Goal: Task Accomplishment & Management: Manage account settings

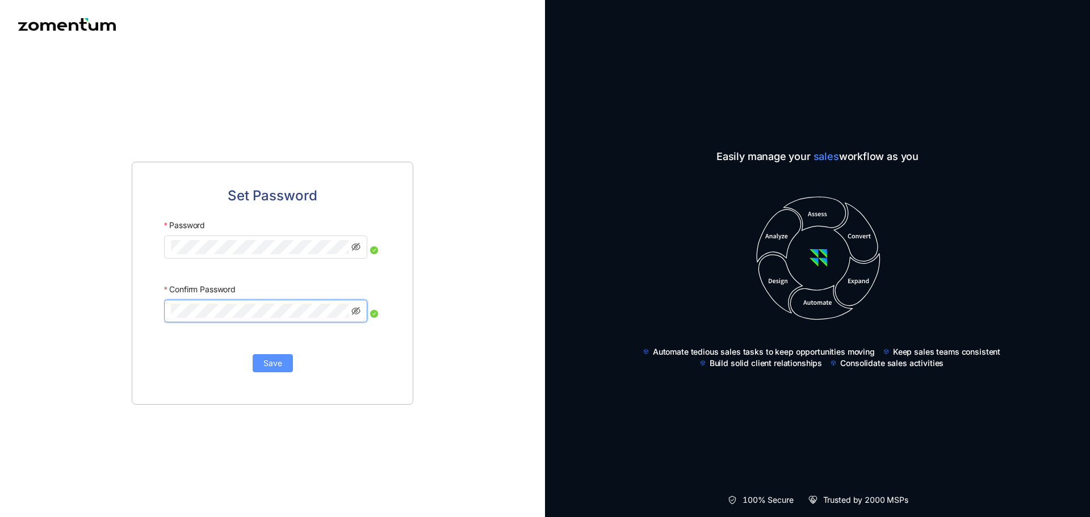
click at [277, 362] on span "Save" at bounding box center [273, 363] width 19 height 12
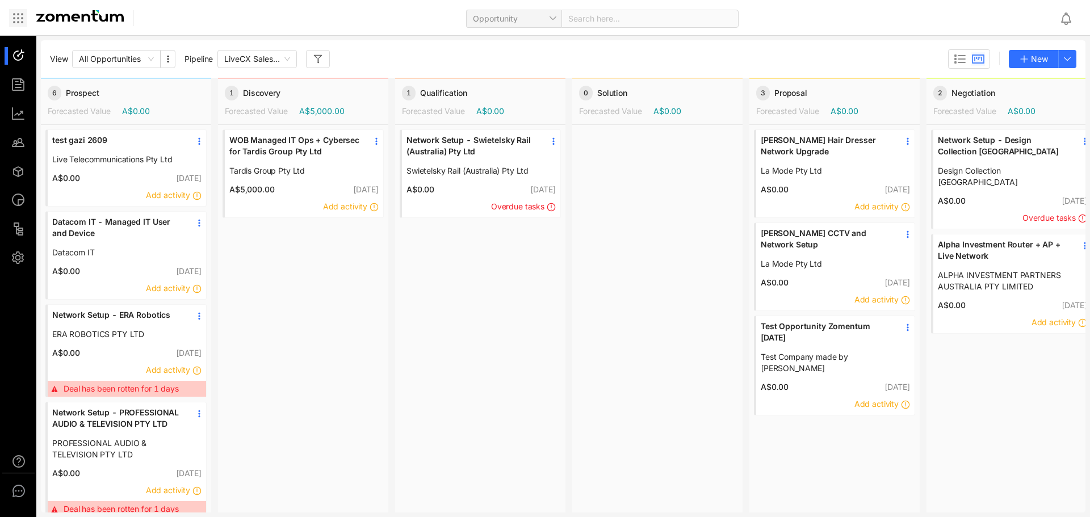
click at [20, 22] on icon at bounding box center [18, 18] width 14 height 14
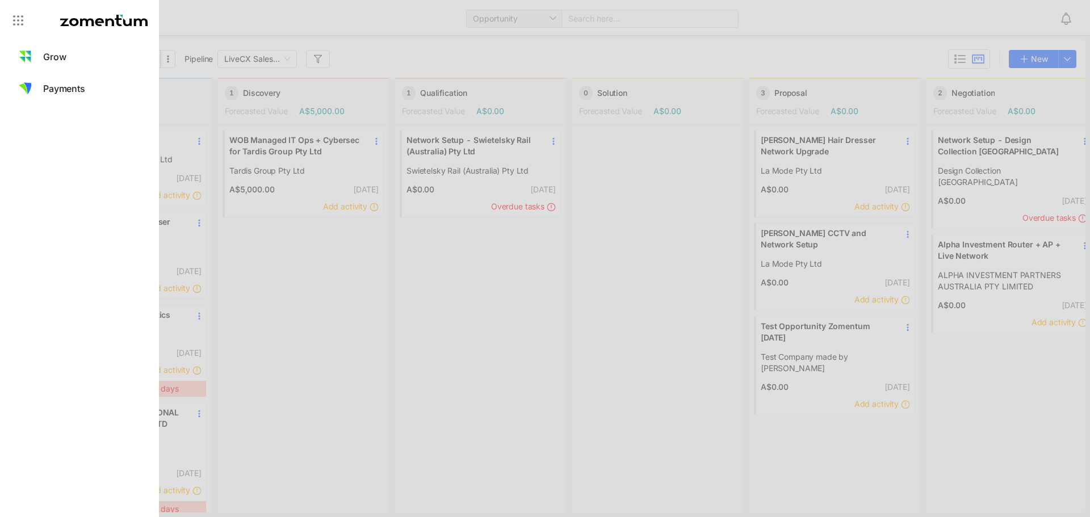
click at [569, 282] on div at bounding box center [545, 258] width 1090 height 517
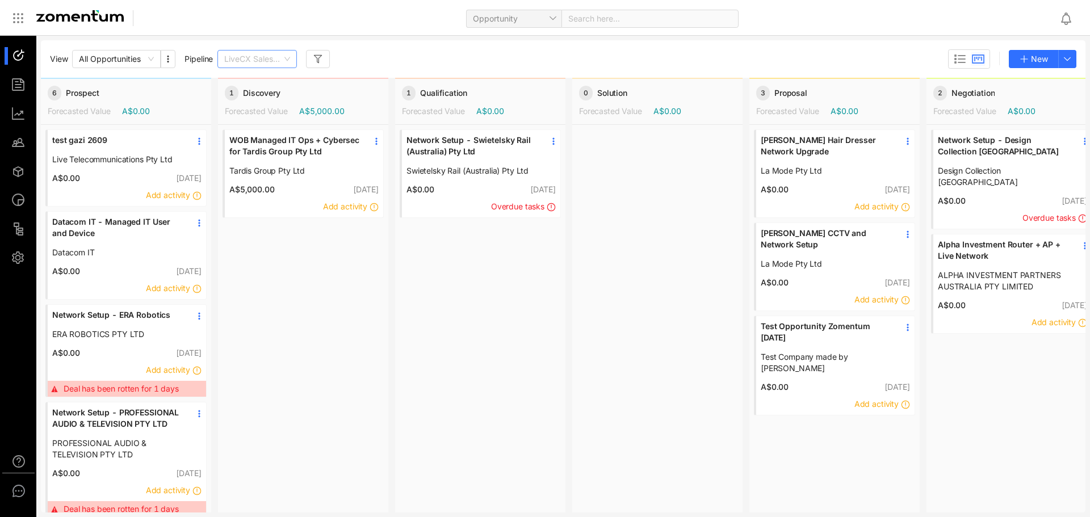
click at [290, 59] on span "LiveCX Sales Pipeline" at bounding box center [257, 59] width 66 height 17
click at [147, 57] on span "All Opportunities" at bounding box center [116, 59] width 75 height 17
click at [482, 384] on div "Network Setup - Swietelsky Rail (Australia) Pty Ltd Swietelsky Rail (Australia)…" at bounding box center [480, 335] width 170 height 420
click at [15, 495] on use at bounding box center [18, 491] width 11 height 11
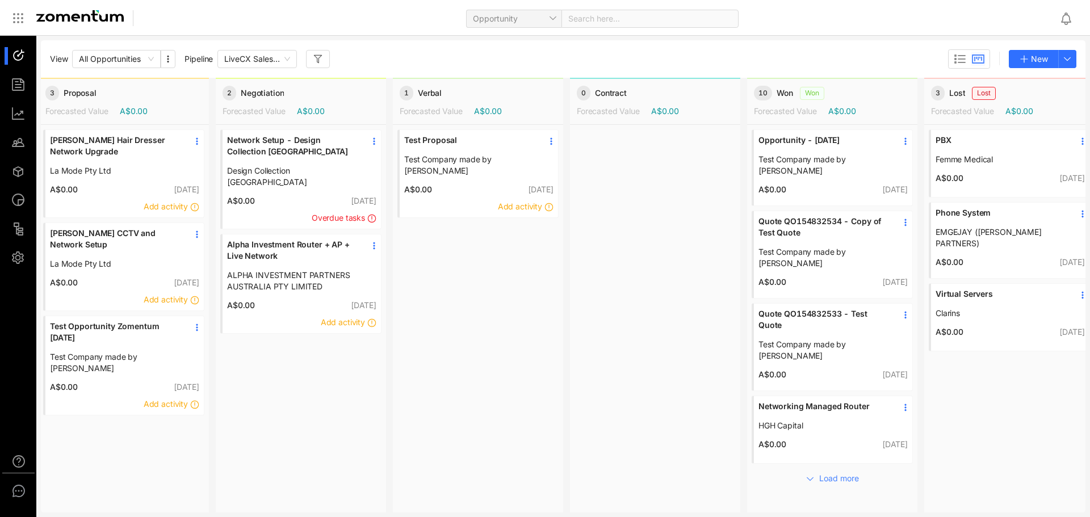
scroll to position [0, 731]
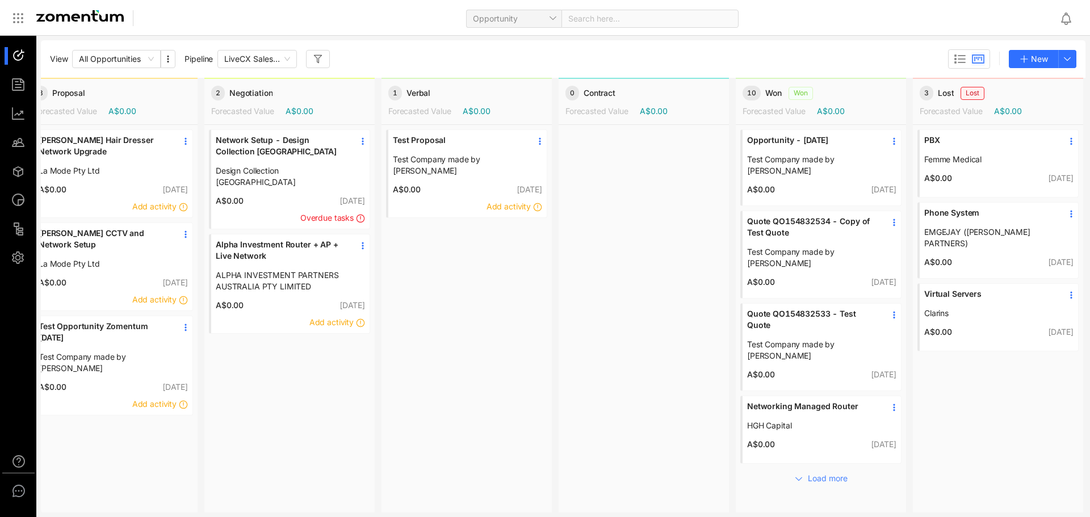
click at [662, 445] on div at bounding box center [644, 335] width 170 height 420
click at [796, 478] on use "button" at bounding box center [799, 479] width 6 height 3
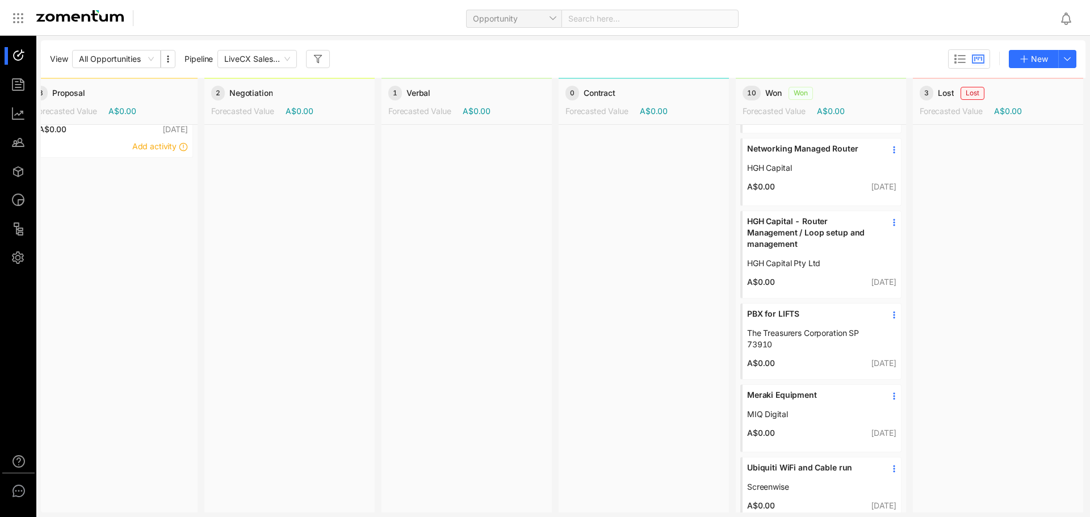
scroll to position [275, 731]
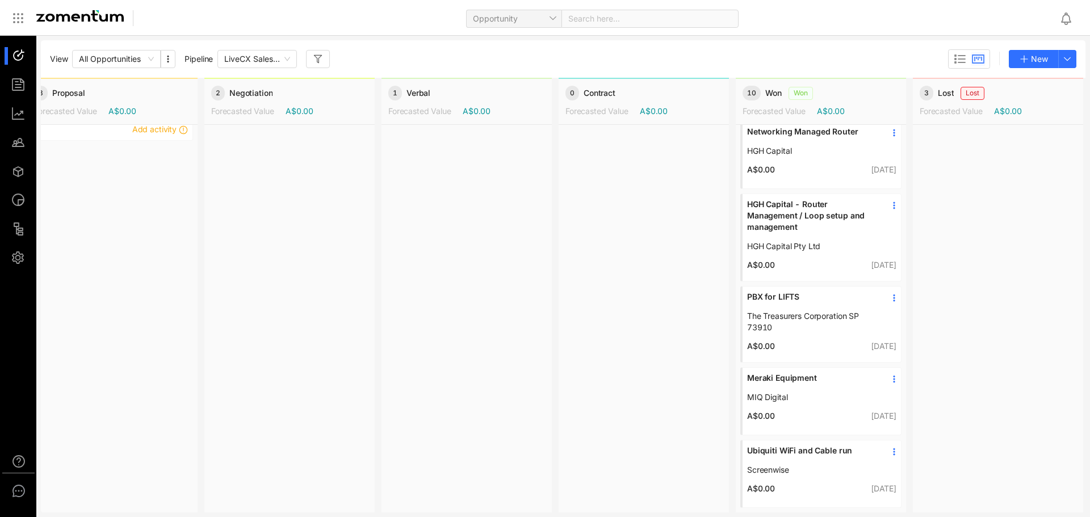
click at [784, 513] on button "Load more" at bounding box center [821, 522] width 75 height 18
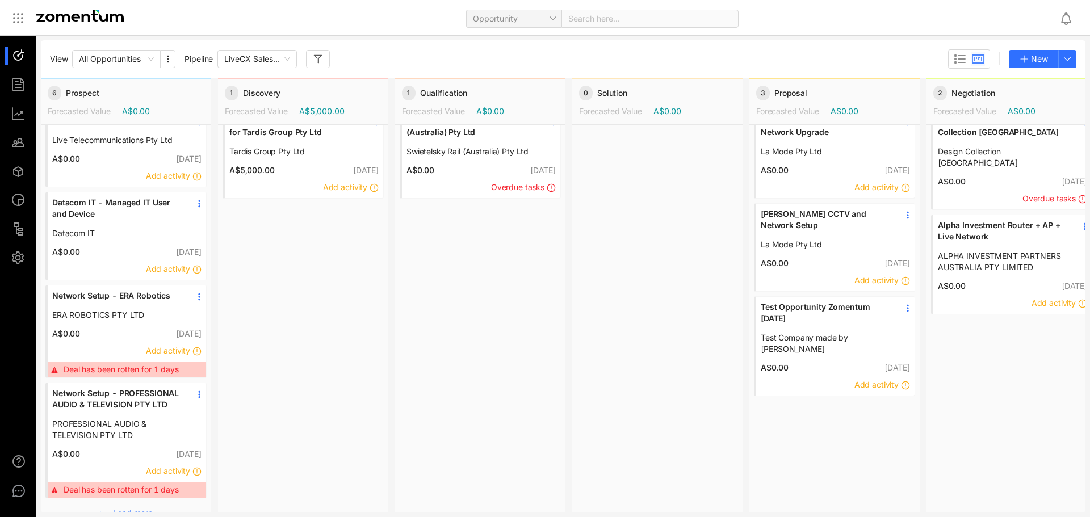
scroll to position [0, 0]
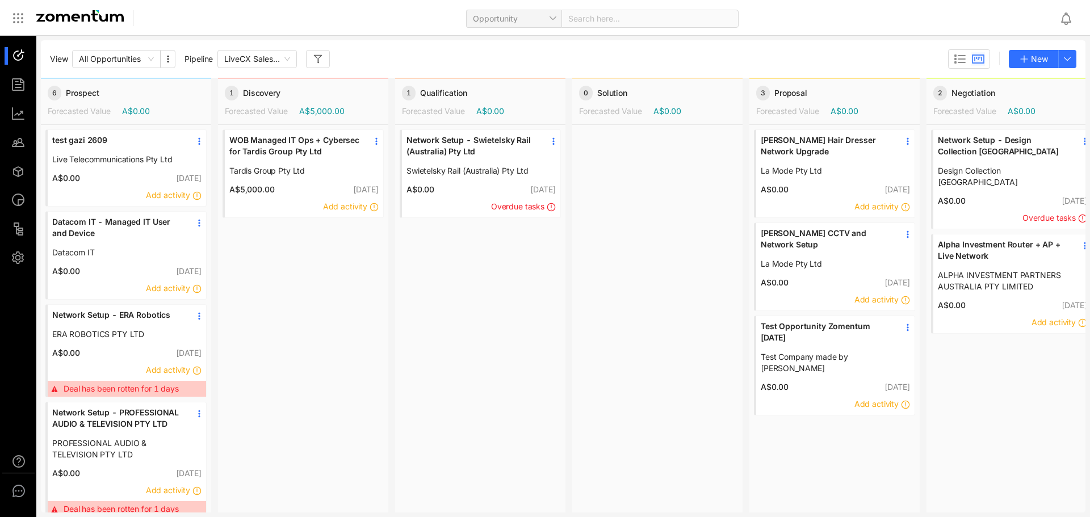
click at [197, 139] on icon at bounding box center [199, 141] width 9 height 9
click at [149, 172] on span "Edit" at bounding box center [162, 167] width 66 height 12
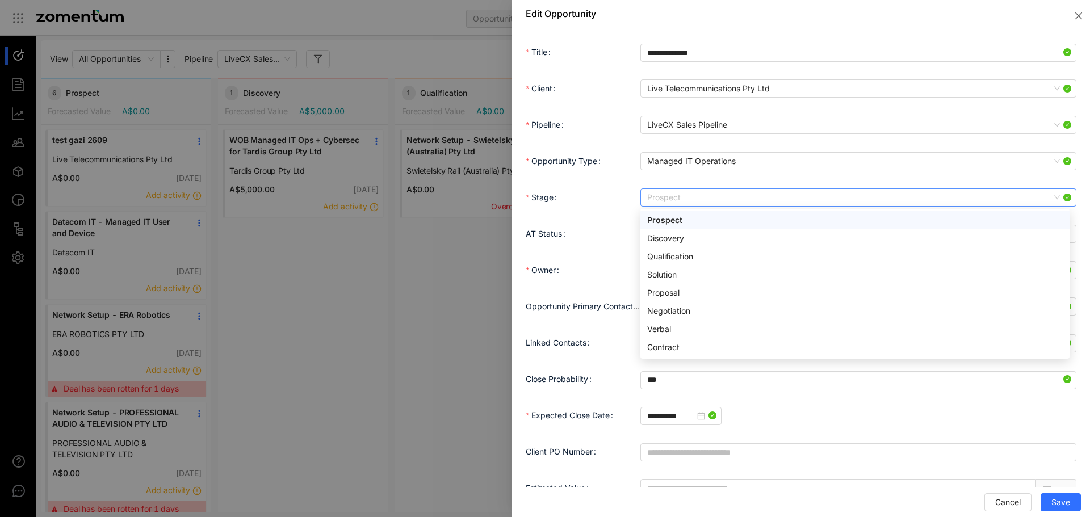
click at [958, 199] on span "Prospect" at bounding box center [858, 197] width 423 height 17
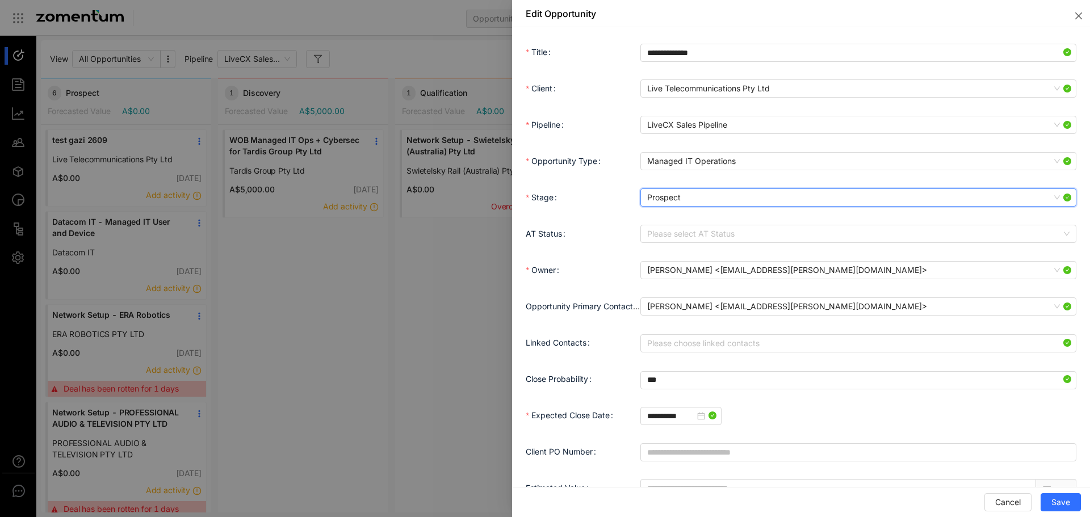
click at [958, 199] on span "Prospect" at bounding box center [858, 197] width 423 height 17
click at [948, 162] on span "Managed IT Operations" at bounding box center [858, 161] width 423 height 17
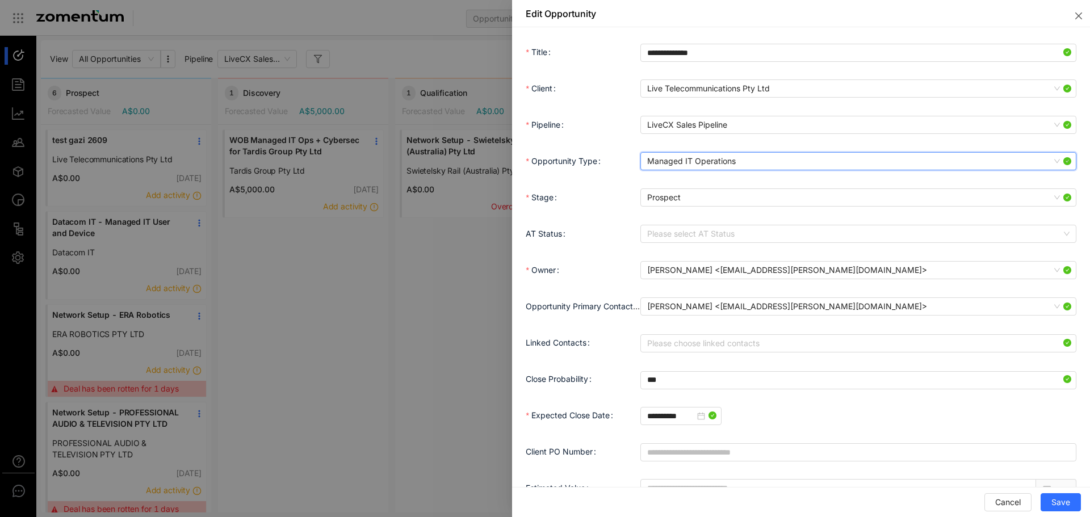
click at [948, 162] on span "Managed IT Operations" at bounding box center [858, 161] width 423 height 17
click at [1082, 16] on icon "close" at bounding box center [1079, 15] width 9 height 9
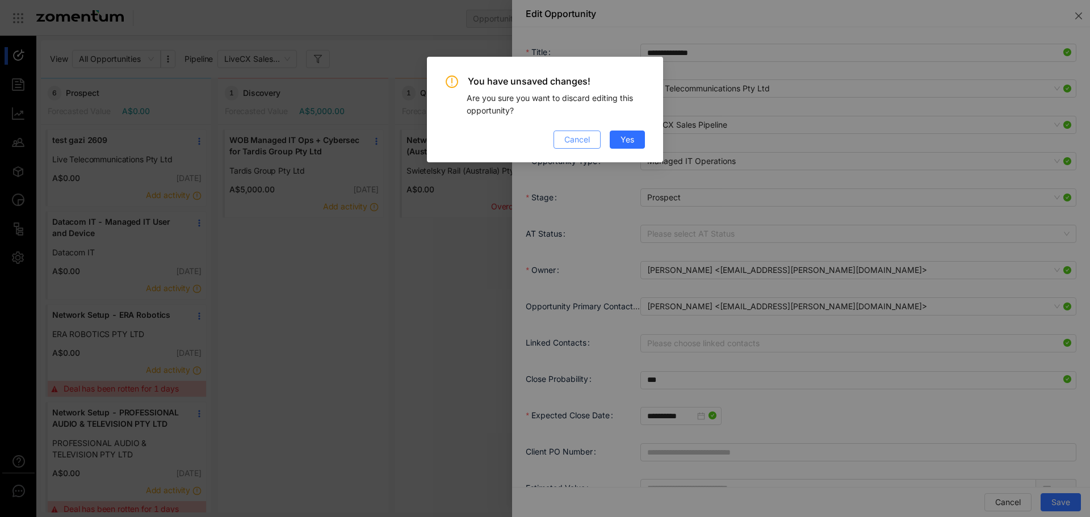
click at [590, 143] on span "Cancel" at bounding box center [578, 139] width 26 height 12
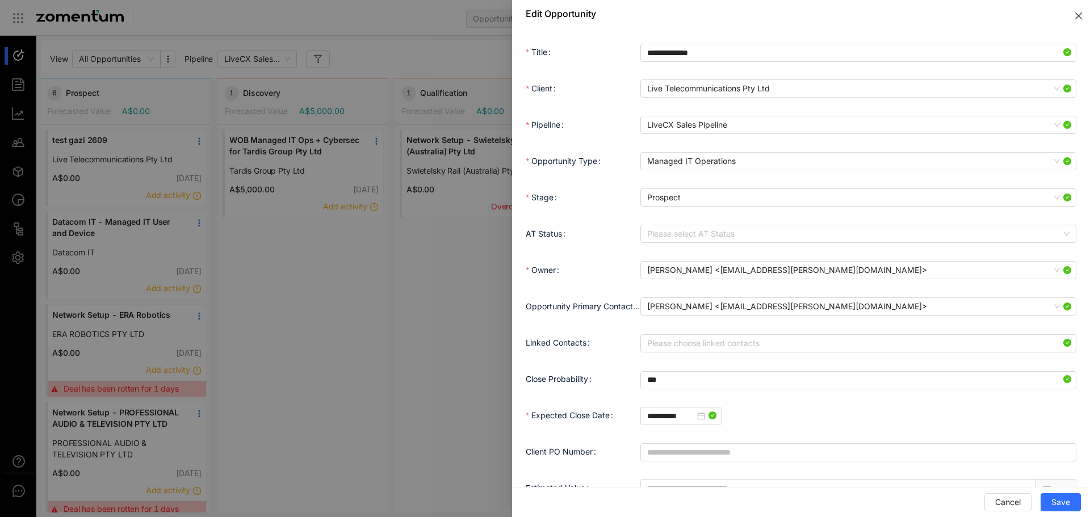
click at [1071, 18] on button "Close" at bounding box center [1076, 13] width 27 height 27
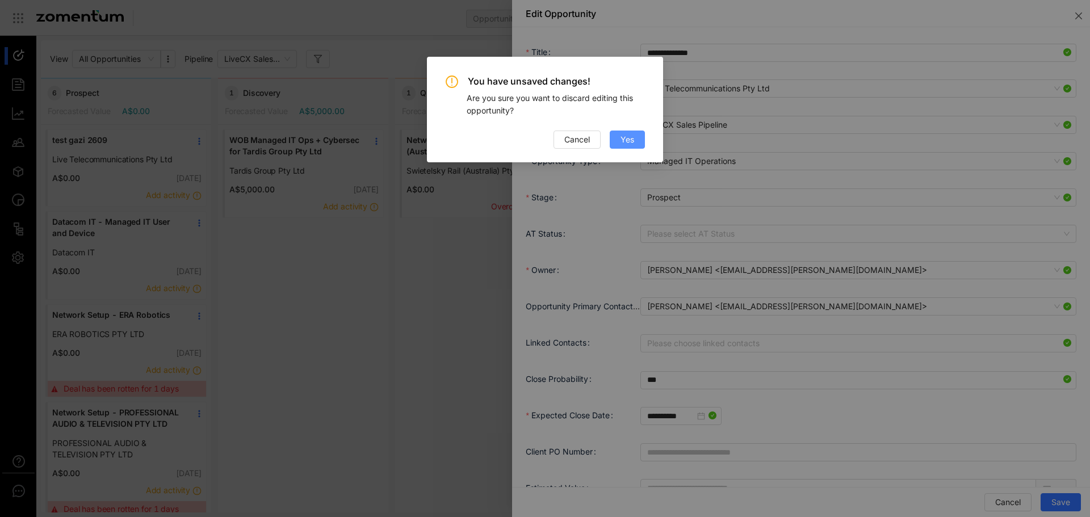
click at [630, 139] on span "Yes" at bounding box center [628, 139] width 14 height 12
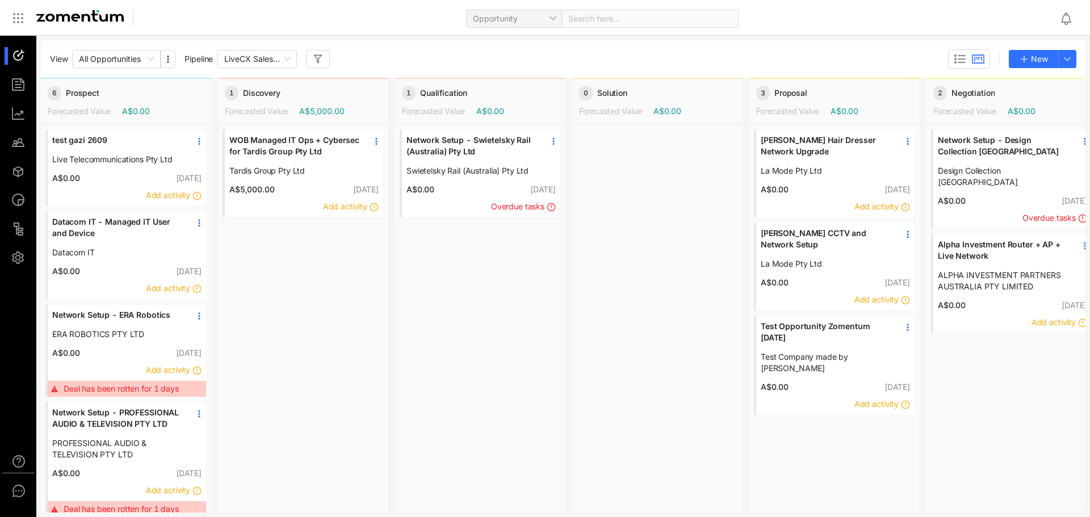
click at [144, 224] on span "Datacom IT - Managed IT User and Device" at bounding box center [117, 227] width 131 height 23
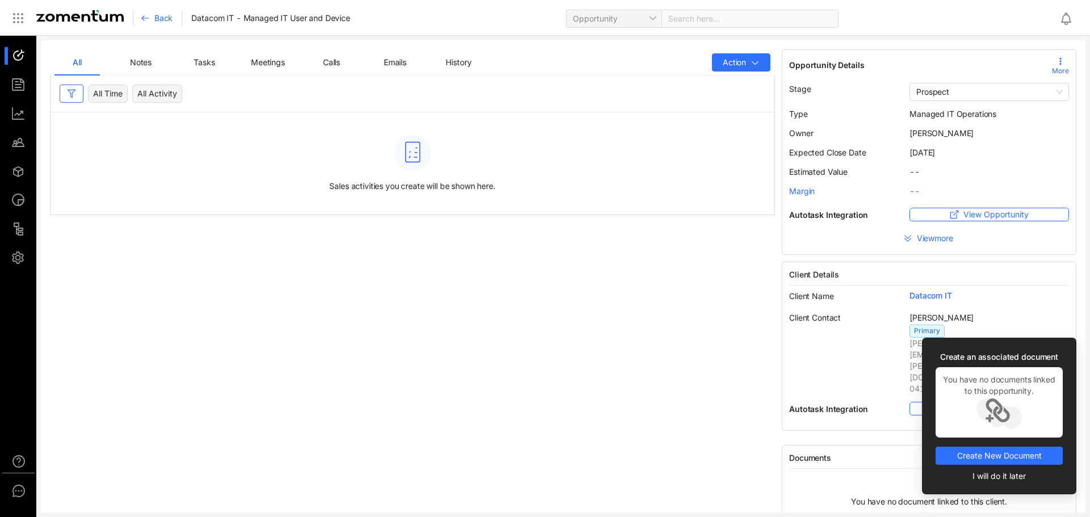
click at [1016, 477] on span "I will do it later" at bounding box center [999, 476] width 53 height 12
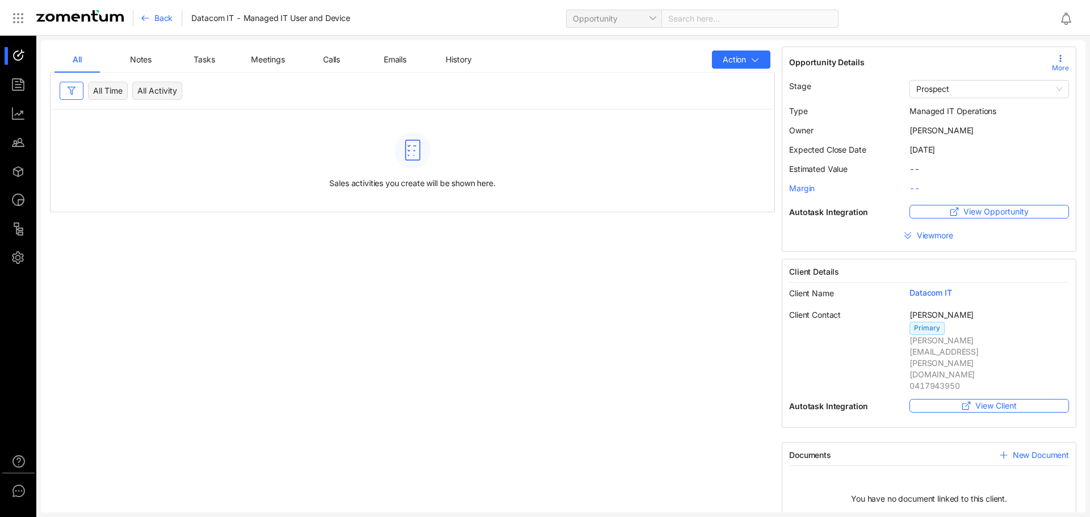
scroll to position [3, 0]
click at [210, 55] on span "Tasks" at bounding box center [204, 59] width 21 height 10
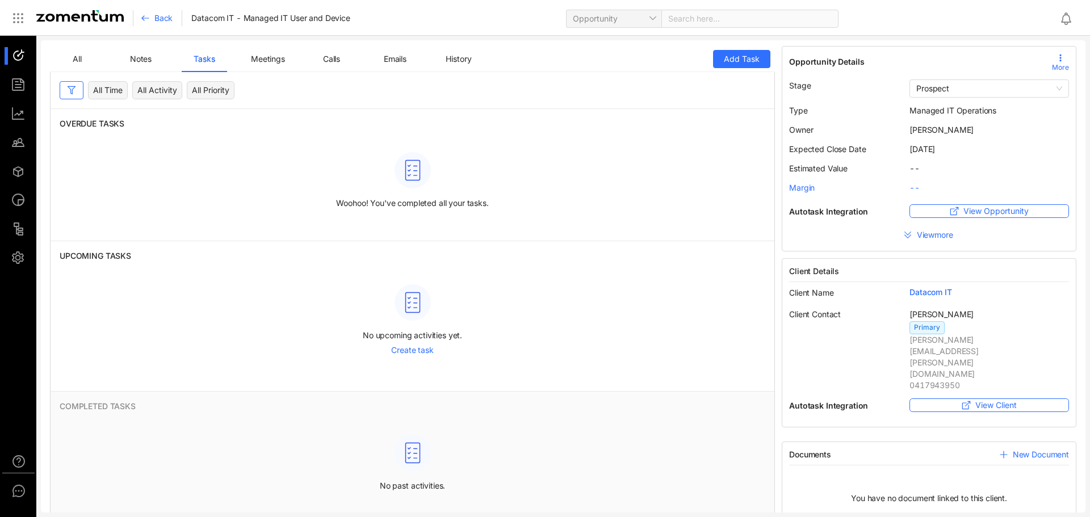
click at [268, 60] on span "Meetings" at bounding box center [268, 59] width 34 height 10
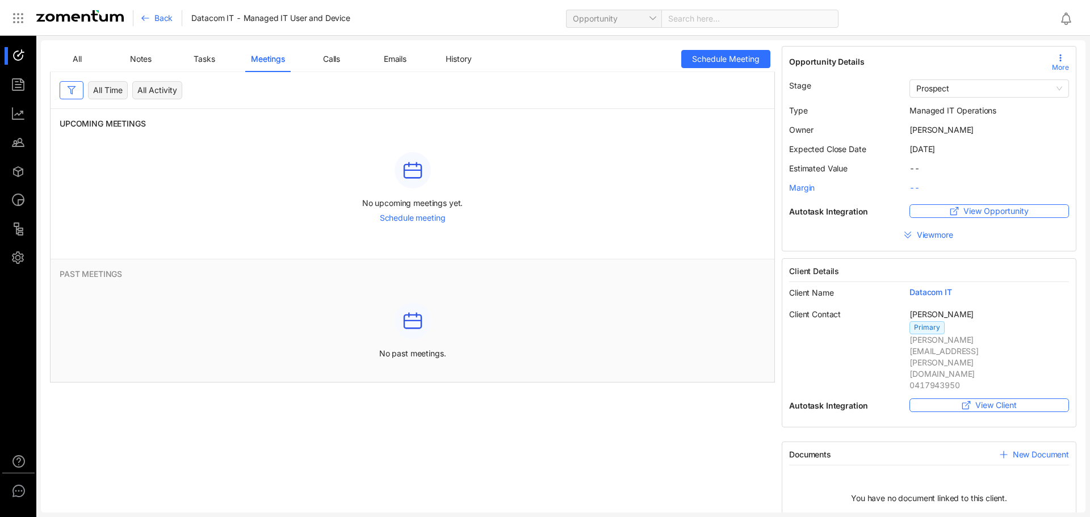
click at [335, 66] on div "Calls" at bounding box center [331, 59] width 45 height 26
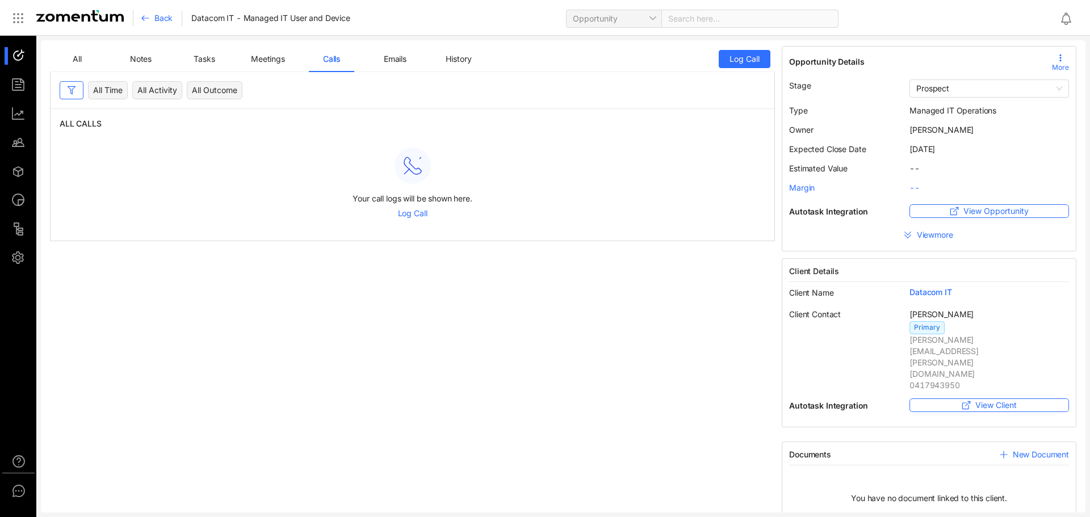
click at [371, 66] on div "All Notes Tasks Meetings Calls Emails History" at bounding box center [268, 59] width 427 height 26
click at [391, 65] on div "Emails" at bounding box center [395, 59] width 45 height 26
click at [469, 67] on div "History" at bounding box center [458, 59] width 45 height 26
